Goal: Navigation & Orientation: Find specific page/section

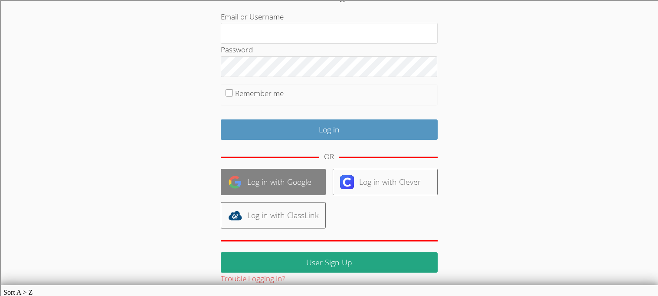
click at [248, 187] on link "Log in with Google" at bounding box center [273, 182] width 105 height 26
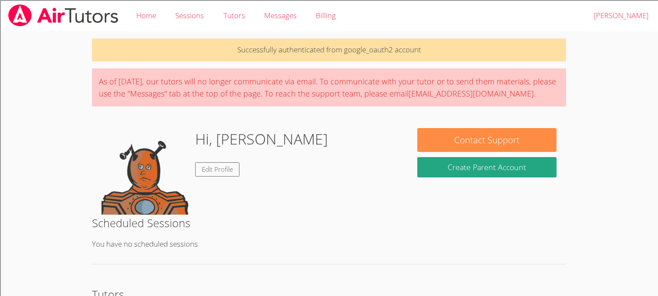
click at [362, 171] on div "Hi, [PERSON_NAME] Edit Profile" at bounding box center [249, 171] width 296 height 87
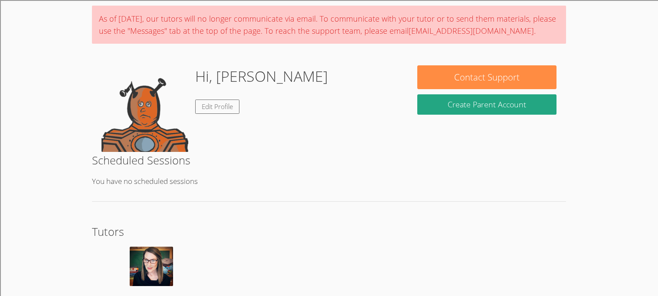
scroll to position [62, 0]
